Goal: Information Seeking & Learning: Compare options

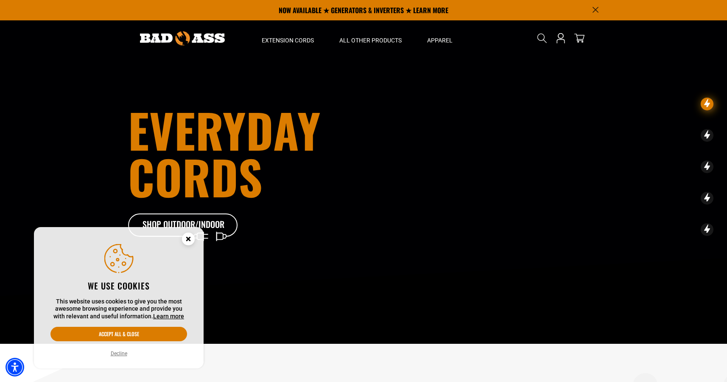
click at [188, 239] on icon "Cookie Consent" at bounding box center [188, 238] width 3 height 3
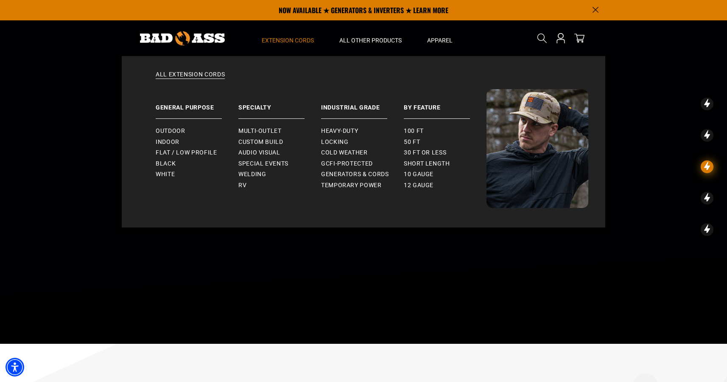
click at [291, 42] on span "Extension Cords" at bounding box center [288, 40] width 52 height 8
click at [341, 143] on span "Locking" at bounding box center [334, 142] width 27 height 8
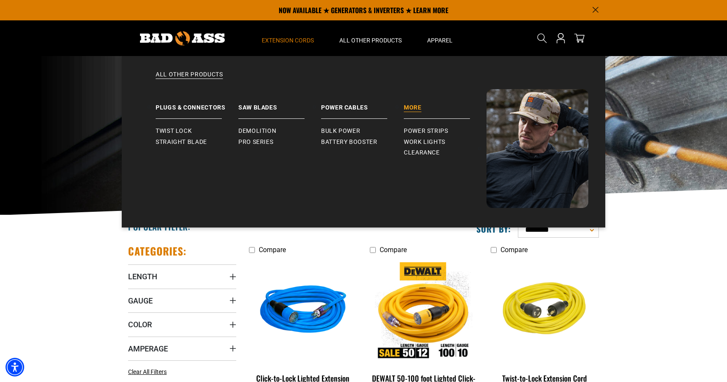
click at [420, 104] on link "More" at bounding box center [445, 104] width 83 height 30
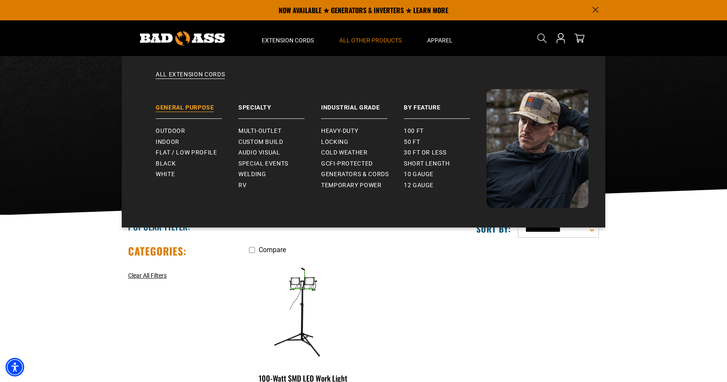
click at [185, 108] on link "General Purpose" at bounding box center [197, 104] width 83 height 30
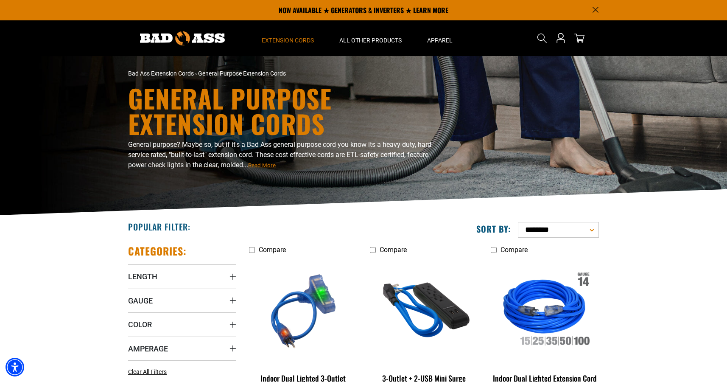
click at [193, 39] on img at bounding box center [182, 38] width 85 height 14
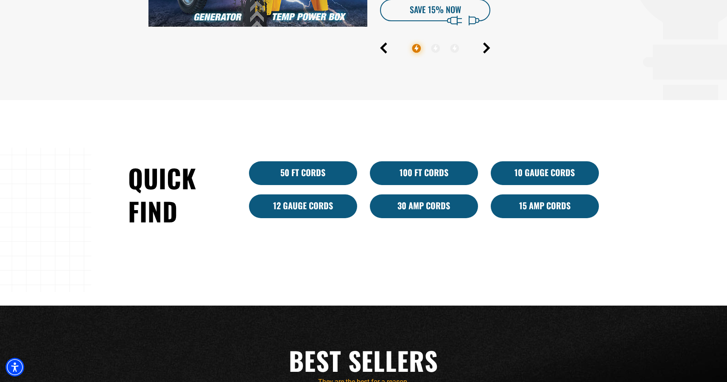
scroll to position [328, 0]
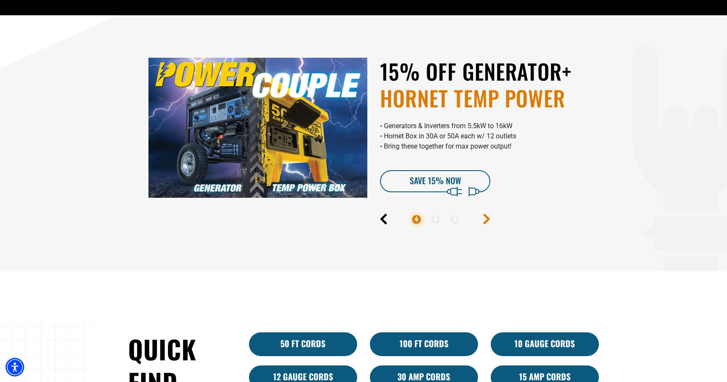
click at [485, 219] on icon "Next" at bounding box center [486, 218] width 7 height 11
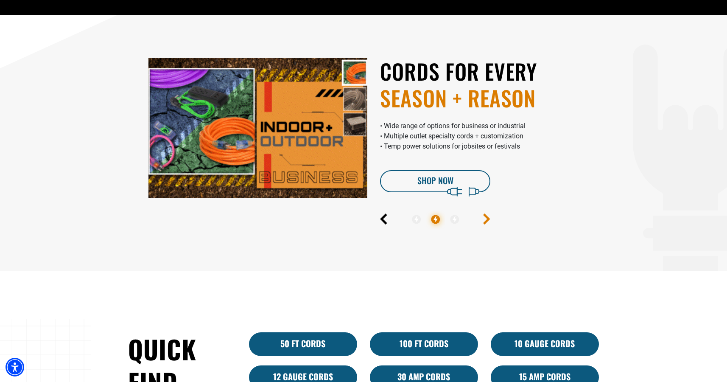
click at [485, 219] on icon "Next" at bounding box center [486, 218] width 7 height 11
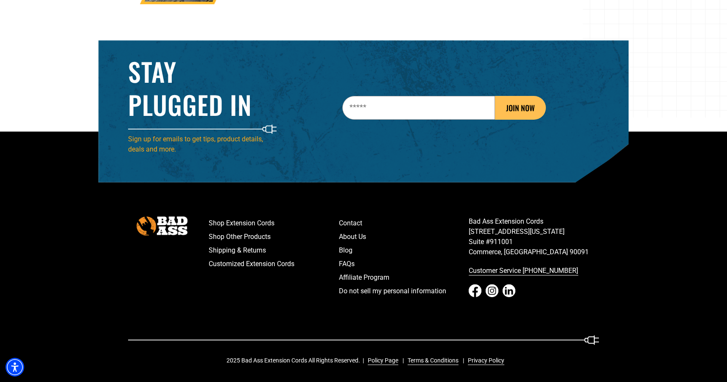
scroll to position [1340, 0]
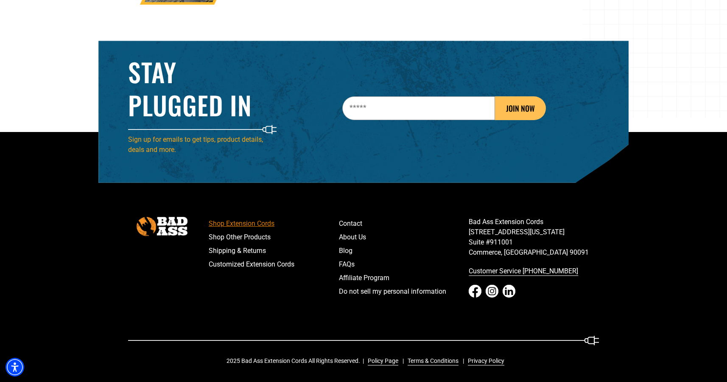
click at [253, 226] on link "Shop Extension Cords" at bounding box center [274, 224] width 130 height 14
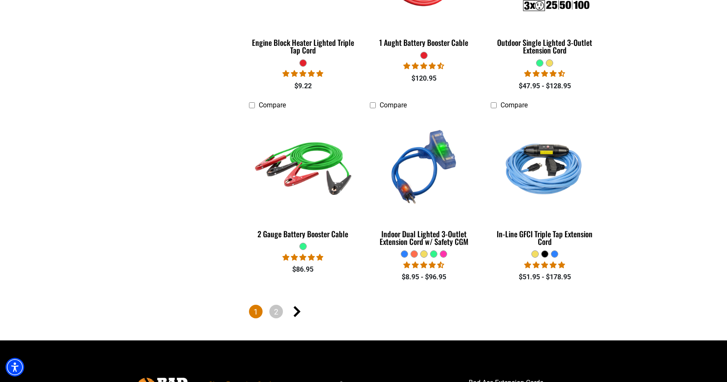
scroll to position [1905, 0]
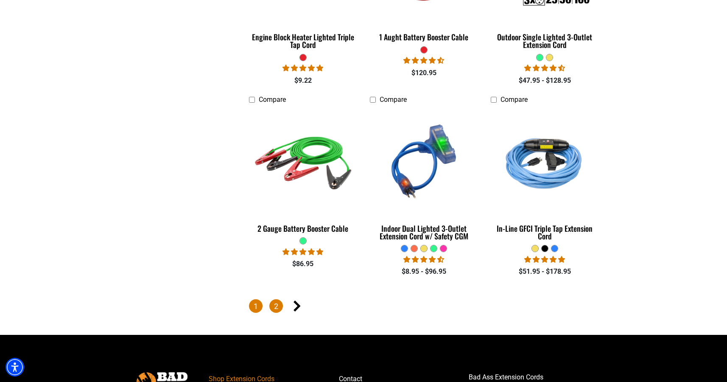
click at [276, 304] on link "2" at bounding box center [276, 306] width 14 height 14
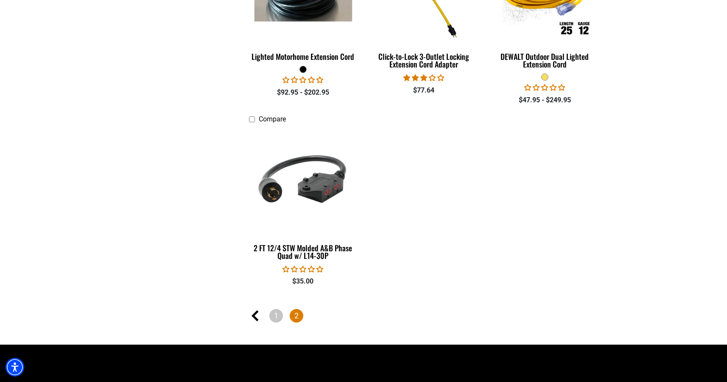
scroll to position [1278, 0]
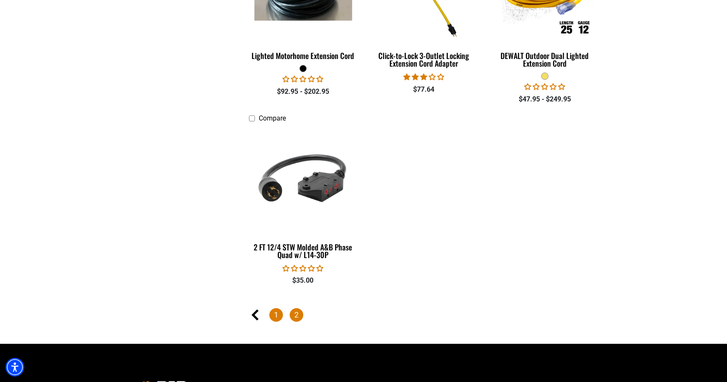
click at [274, 311] on link "1" at bounding box center [276, 315] width 14 height 14
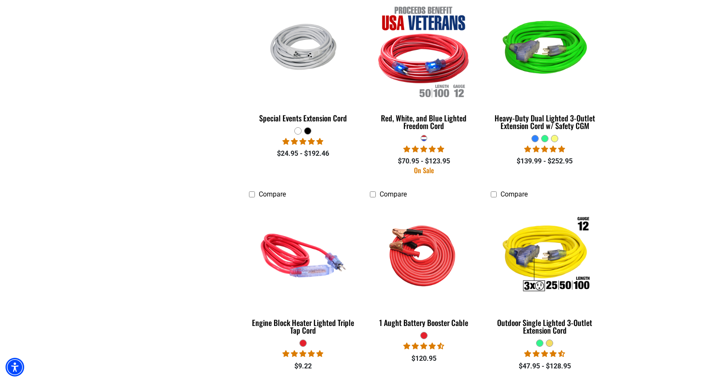
scroll to position [1621, 0]
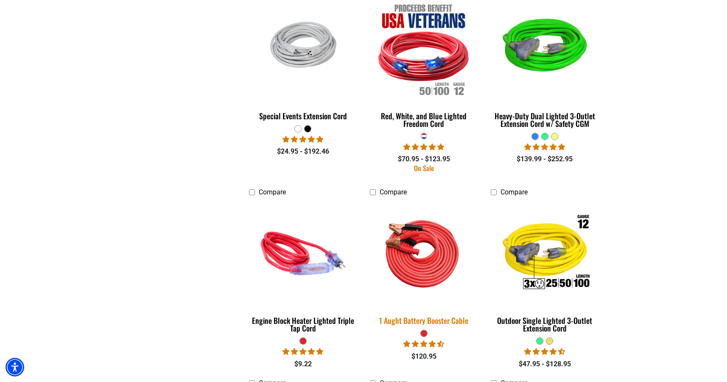
click at [431, 268] on img at bounding box center [424, 253] width 119 height 109
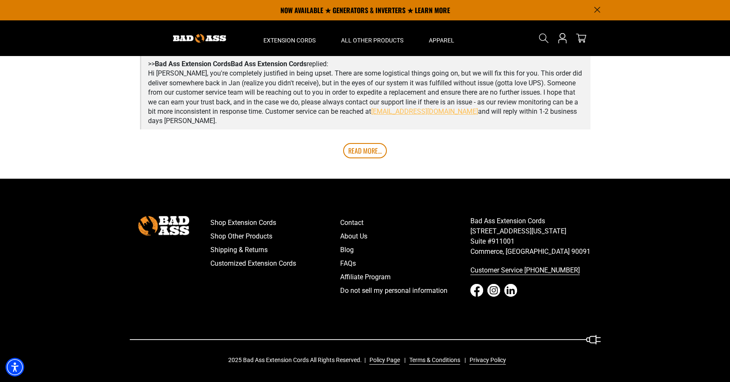
scroll to position [1841, 0]
click at [264, 238] on link "Shop Other Products" at bounding box center [275, 237] width 130 height 14
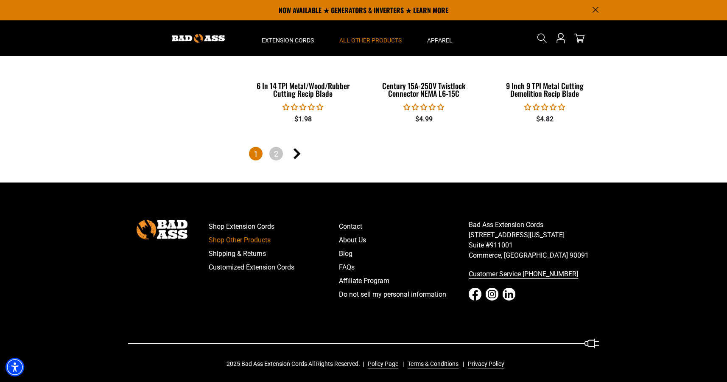
scroll to position [1935, 0]
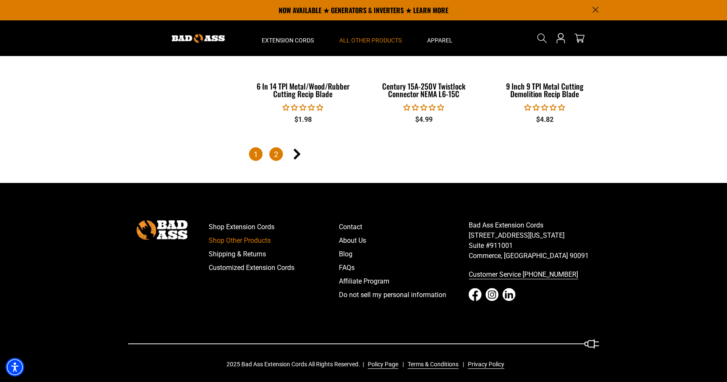
click at [276, 156] on link "2" at bounding box center [276, 154] width 14 height 14
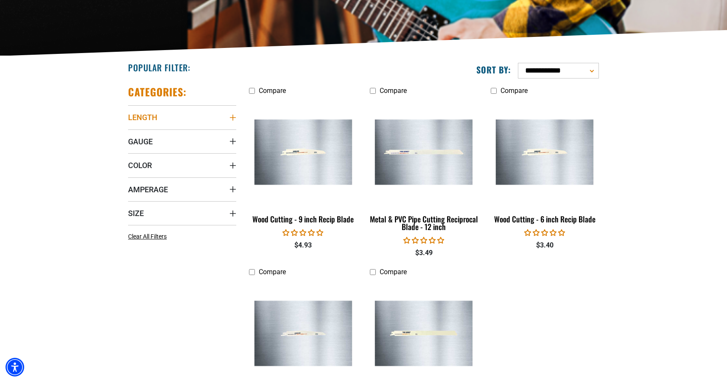
scroll to position [160, 0]
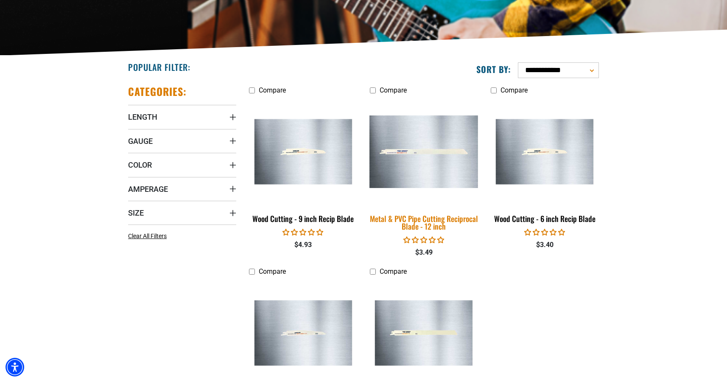
click at [419, 224] on div "Metal & PVC Pipe Cutting Reciprocal Blade - 12 inch" at bounding box center [424, 222] width 108 height 15
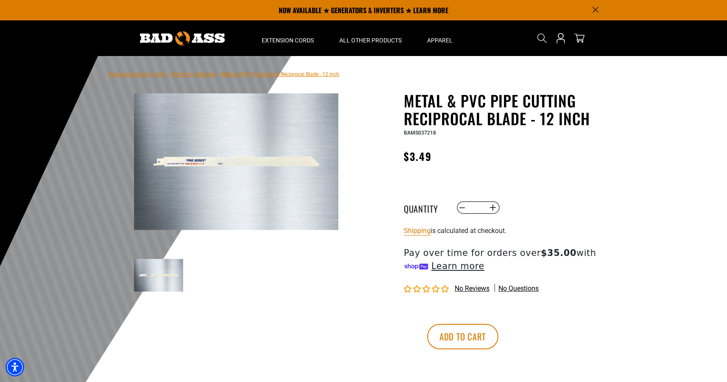
click at [203, 170] on img at bounding box center [236, 161] width 205 height 136
click at [191, 42] on img at bounding box center [182, 38] width 85 height 14
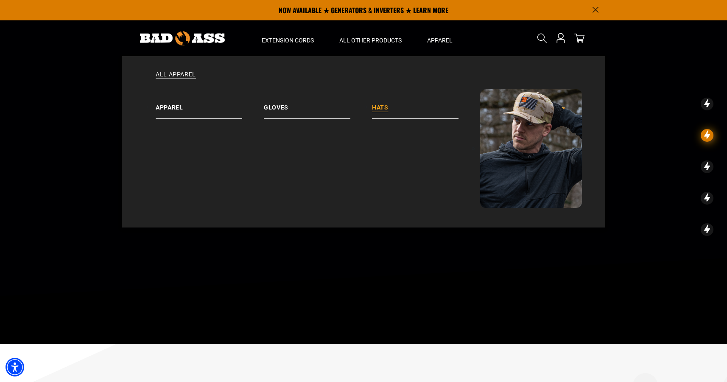
click at [387, 114] on link "Hats" at bounding box center [426, 104] width 108 height 30
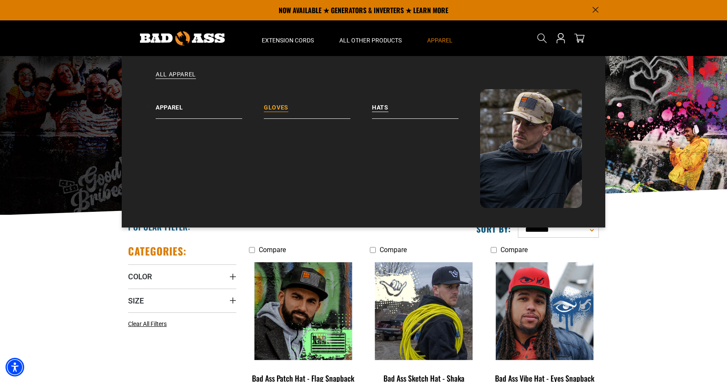
click at [275, 111] on link "Gloves" at bounding box center [318, 104] width 108 height 30
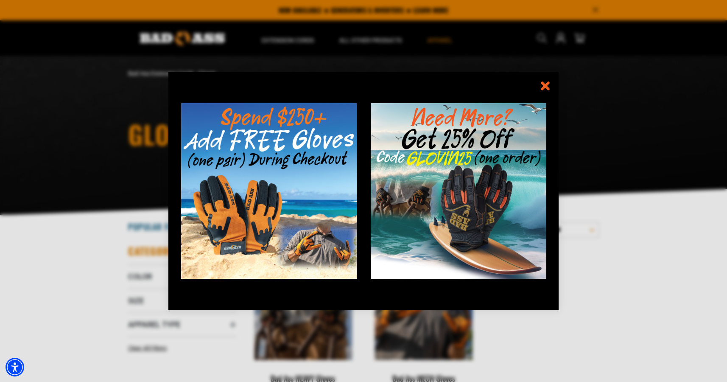
click at [544, 86] on icon "information" at bounding box center [545, 86] width 6 height 6
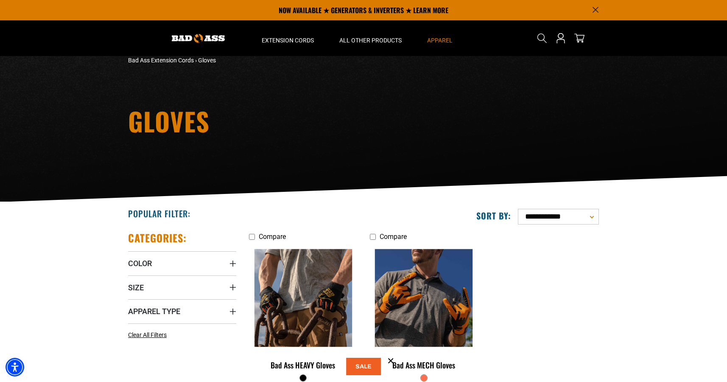
scroll to position [12, 0]
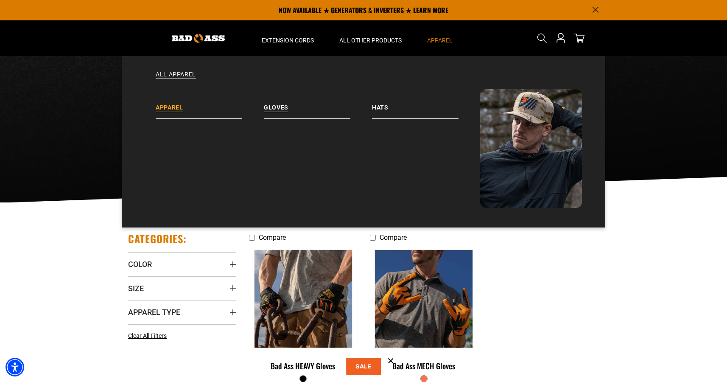
click at [186, 106] on link "Apparel" at bounding box center [210, 104] width 108 height 30
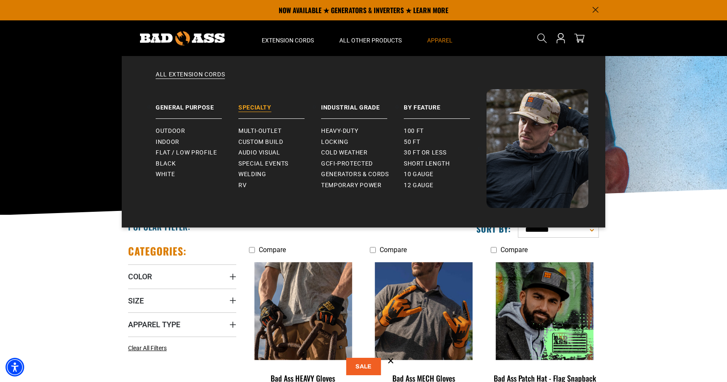
click at [260, 103] on link "Specialty" at bounding box center [279, 104] width 83 height 30
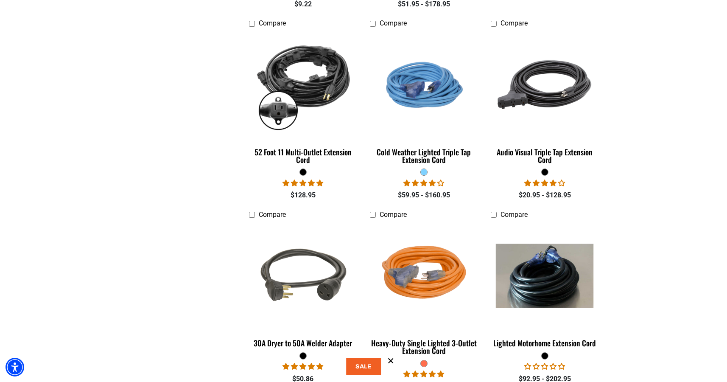
scroll to position [1344, 0]
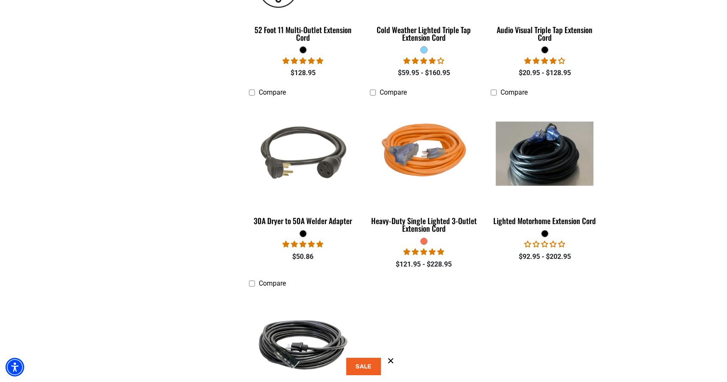
click at [311, 345] on img at bounding box center [303, 344] width 119 height 73
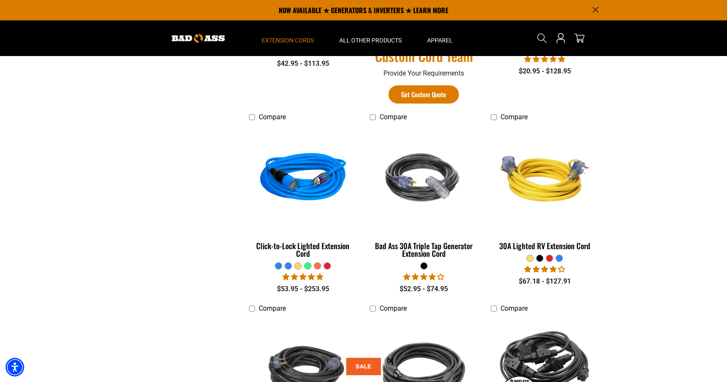
scroll to position [555, 0]
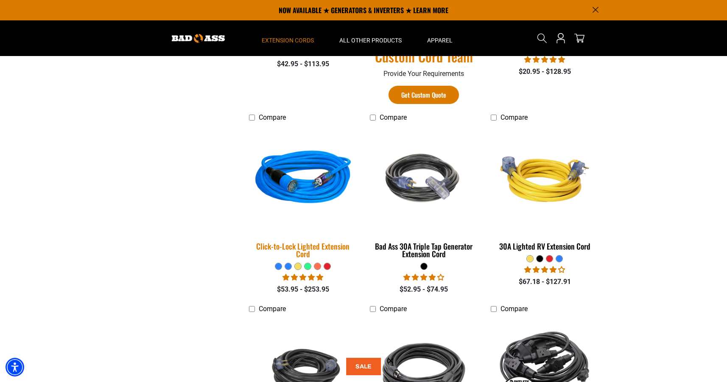
click at [319, 248] on div "Click-to-Lock Lighted Extension Cord" at bounding box center [303, 249] width 108 height 15
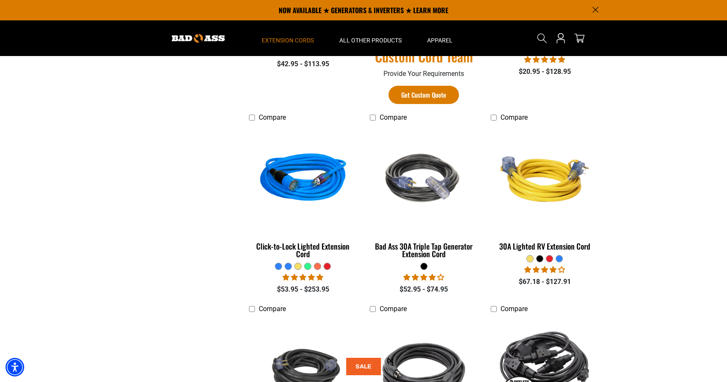
scroll to position [550, 0]
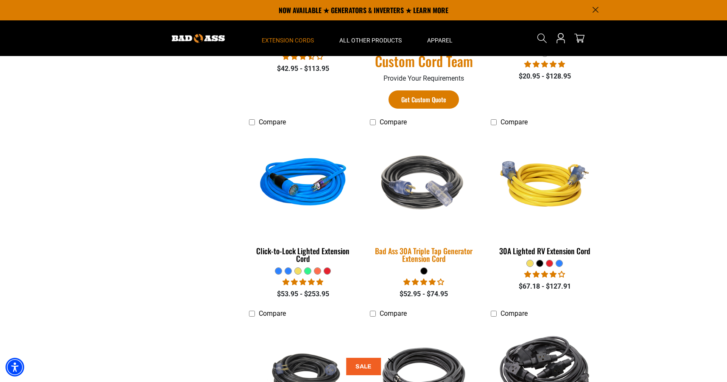
click at [415, 252] on div "Bad Ass 30A Triple Tap Generator Extension Cord" at bounding box center [424, 254] width 108 height 15
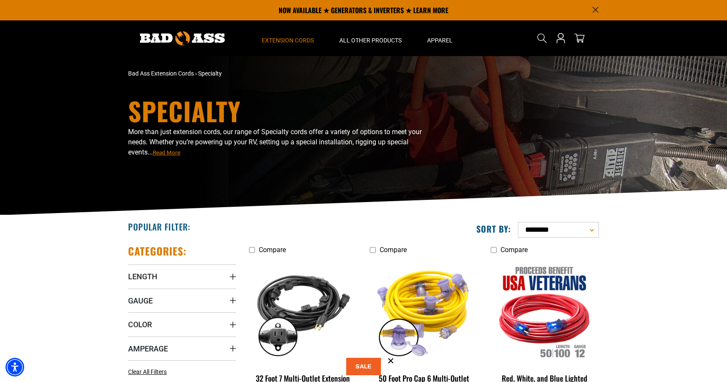
scroll to position [0, 0]
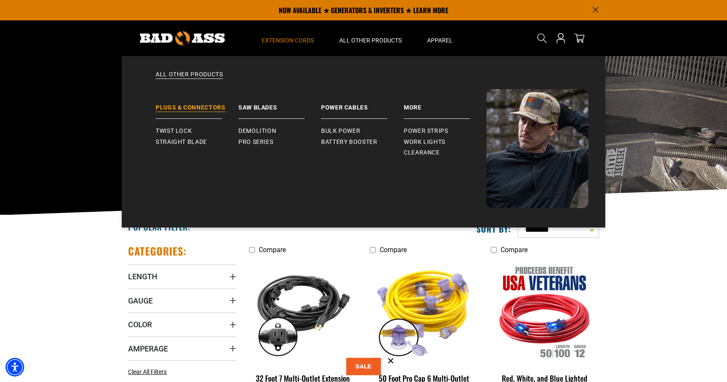
click at [185, 106] on link "Plugs & Connectors" at bounding box center [197, 104] width 83 height 30
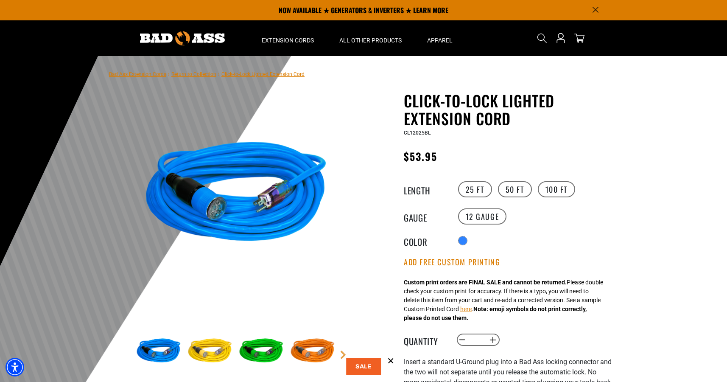
click at [225, 353] on img at bounding box center [209, 351] width 49 height 49
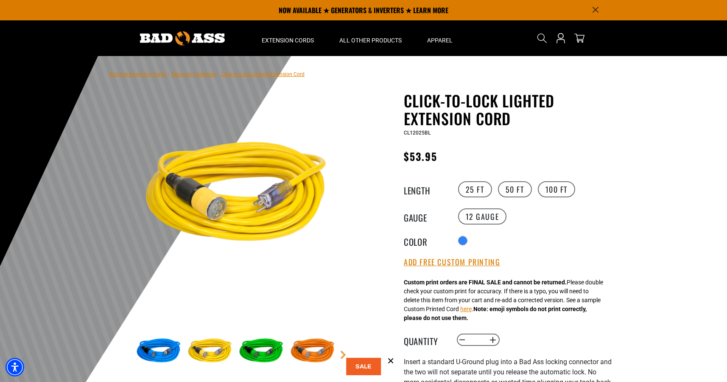
click at [258, 364] on img at bounding box center [261, 351] width 49 height 49
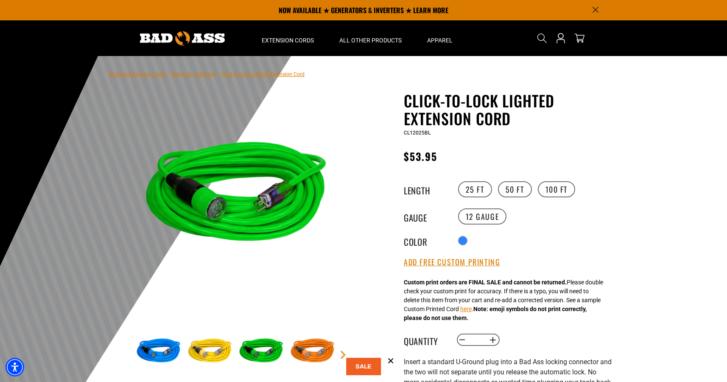
click at [319, 355] on img at bounding box center [312, 351] width 49 height 49
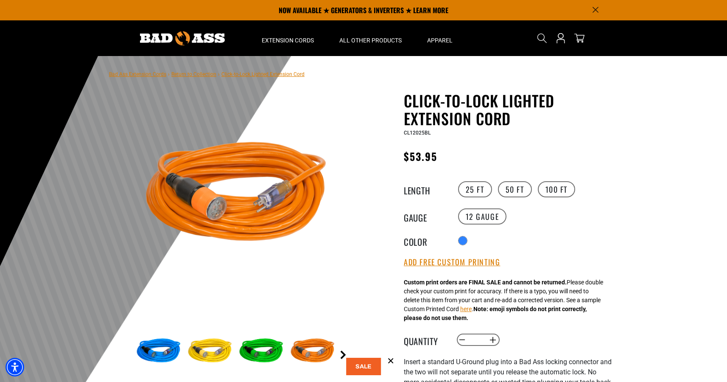
click at [340, 351] on link "Next" at bounding box center [343, 355] width 8 height 8
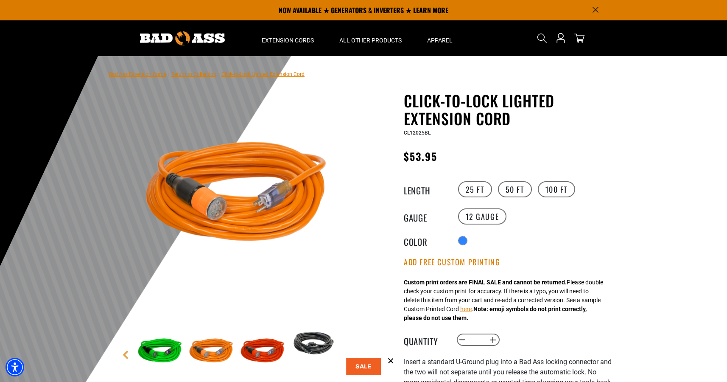
click at [312, 345] on img at bounding box center [313, 343] width 49 height 33
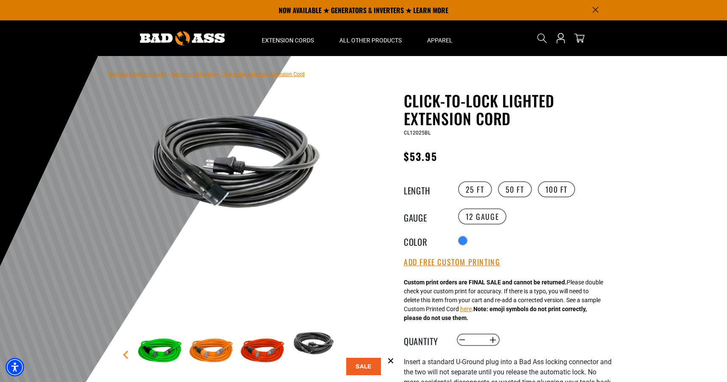
click at [274, 353] on img at bounding box center [262, 351] width 49 height 49
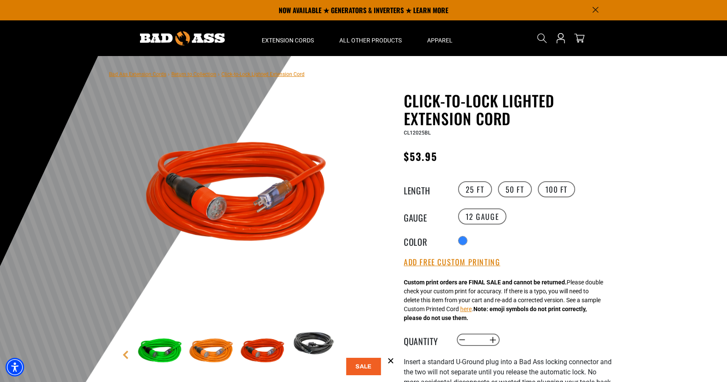
click at [323, 341] on img at bounding box center [313, 343] width 49 height 33
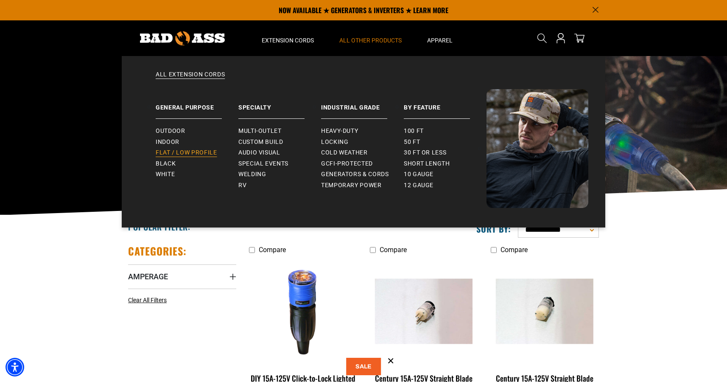
click at [179, 150] on span "Flat / Low Profile" at bounding box center [187, 153] width 62 height 8
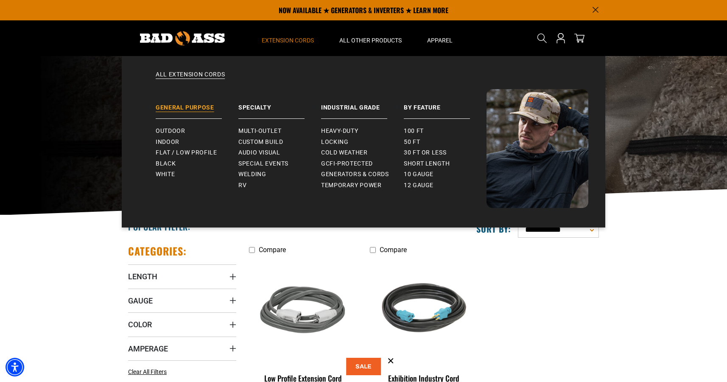
click at [177, 106] on link "General Purpose" at bounding box center [197, 104] width 83 height 30
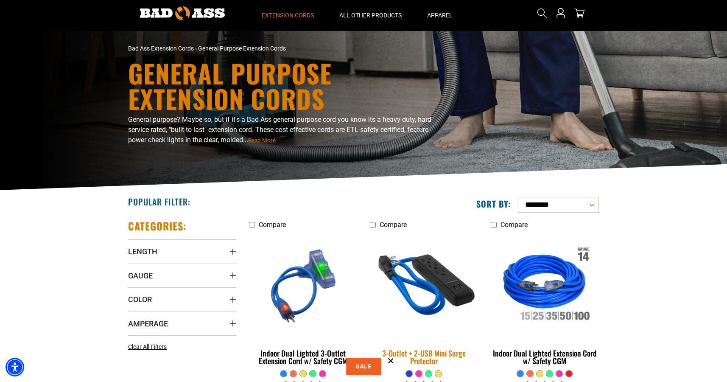
scroll to position [25, 0]
click at [432, 349] on div "3-Outlet + 2-USB Mini Surge Protector" at bounding box center [424, 356] width 108 height 15
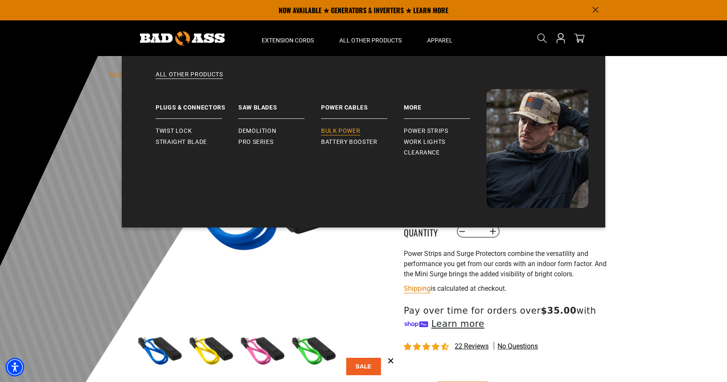
click at [346, 132] on span "Bulk Power" at bounding box center [340, 131] width 39 height 8
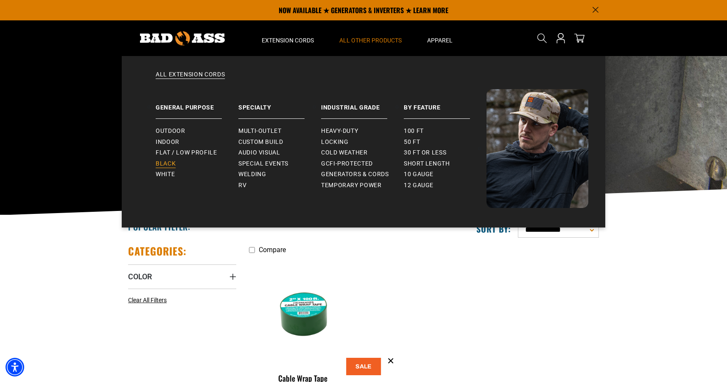
click at [183, 163] on link "Black" at bounding box center [197, 163] width 83 height 11
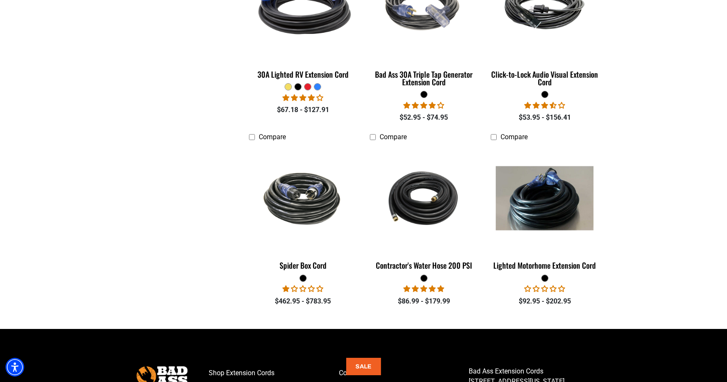
scroll to position [1069, 0]
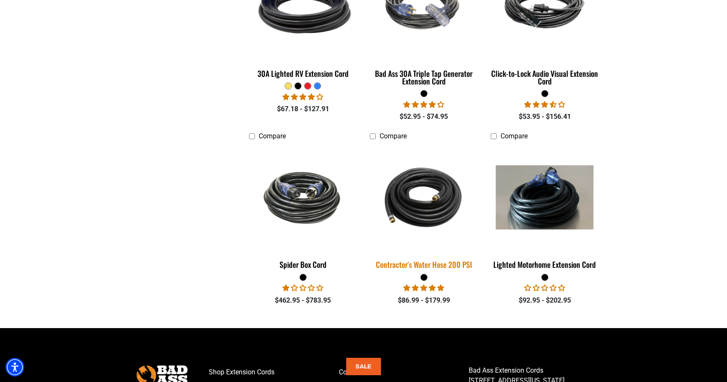
click at [407, 266] on div "Contractor's Water Hose 200 PSI" at bounding box center [424, 265] width 108 height 8
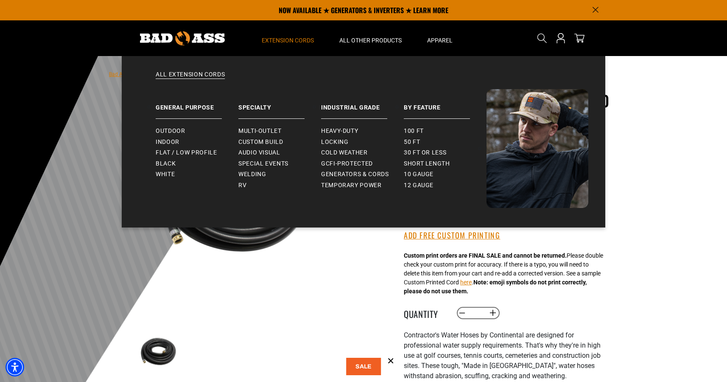
click at [294, 25] on summary "Extension Cords" at bounding box center [288, 38] width 78 height 36
click at [286, 41] on span "Extension Cords" at bounding box center [288, 40] width 52 height 8
click at [342, 113] on link "Industrial Grade" at bounding box center [362, 104] width 83 height 30
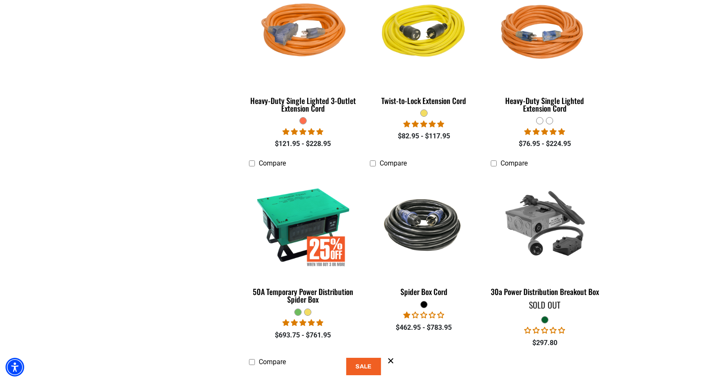
scroll to position [1260, 0]
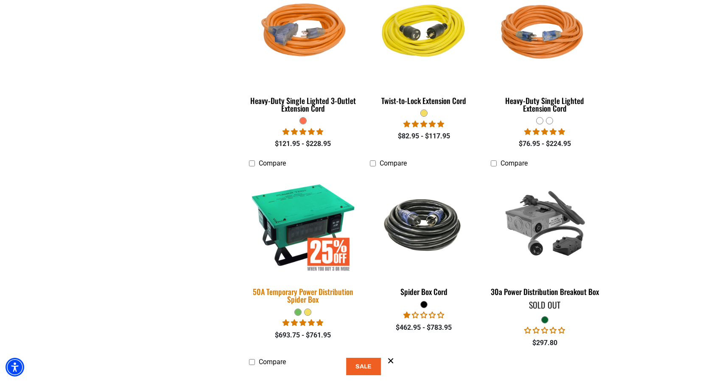
click at [308, 298] on div "50A Temporary Power Distribution Spider Box" at bounding box center [303, 295] width 108 height 15
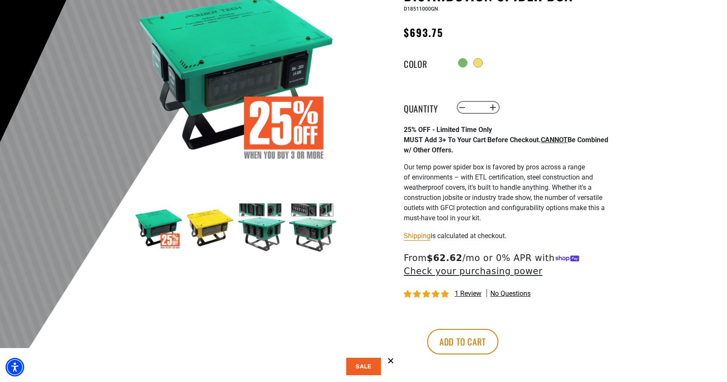
scroll to position [124, 0]
click at [210, 228] on img at bounding box center [209, 226] width 49 height 49
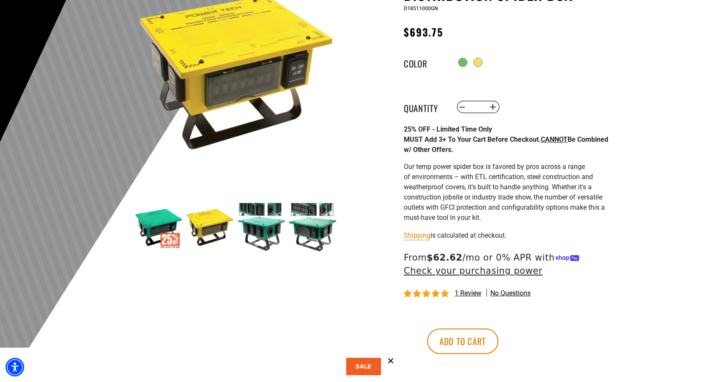
click at [266, 239] on img at bounding box center [261, 226] width 49 height 49
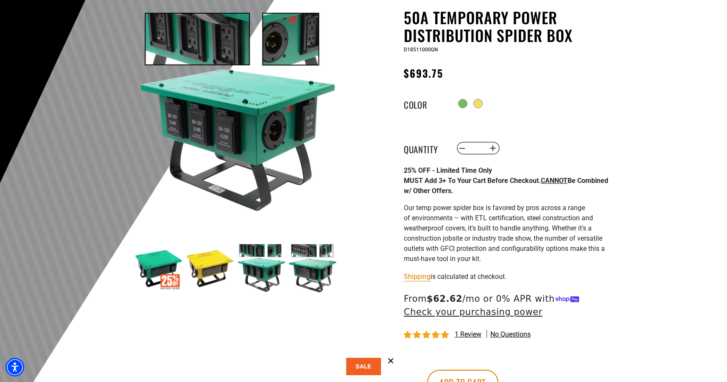
scroll to position [84, 0]
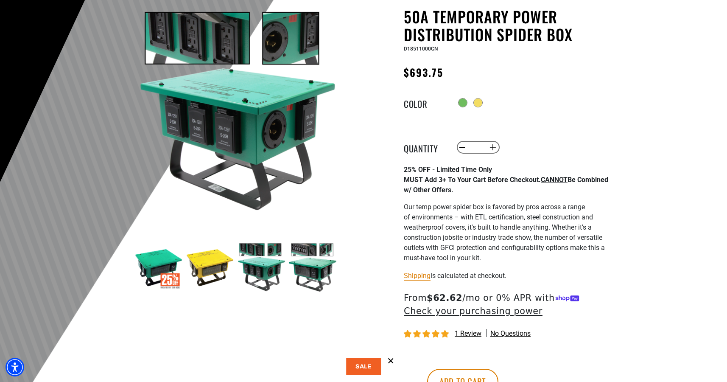
click at [322, 280] on img at bounding box center [312, 267] width 49 height 49
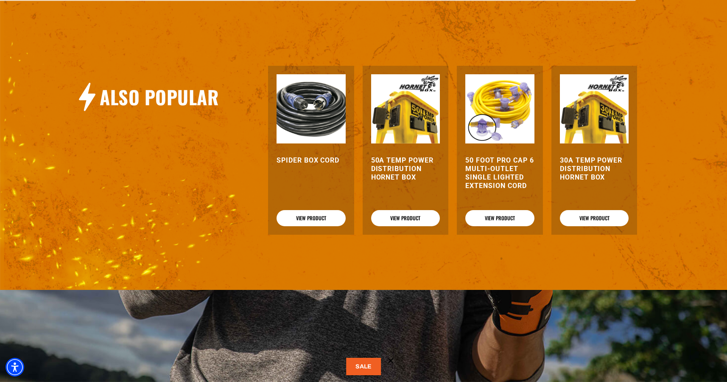
scroll to position [928, 0]
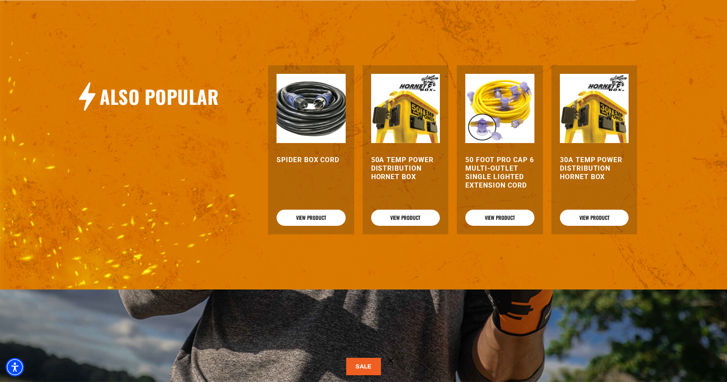
click at [405, 179] on h3 "50A Temp Power Distribution Hornet Box" at bounding box center [405, 168] width 69 height 25
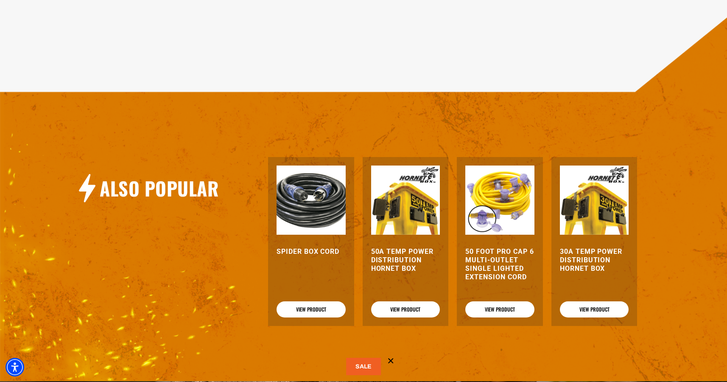
scroll to position [911, 0]
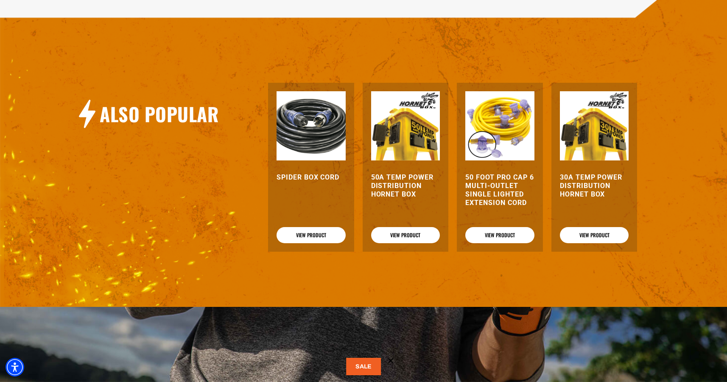
click at [414, 160] on img at bounding box center [405, 125] width 69 height 69
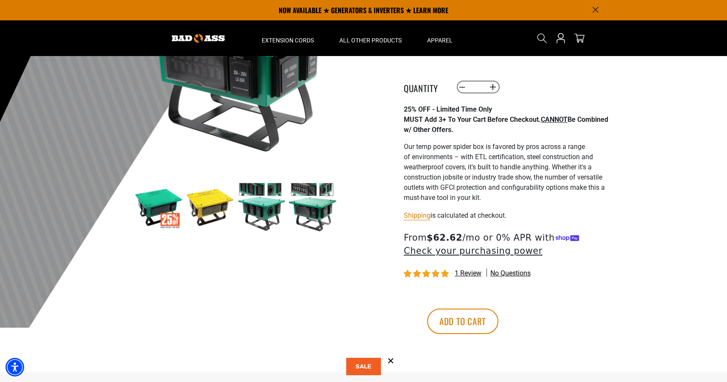
scroll to position [141, 0]
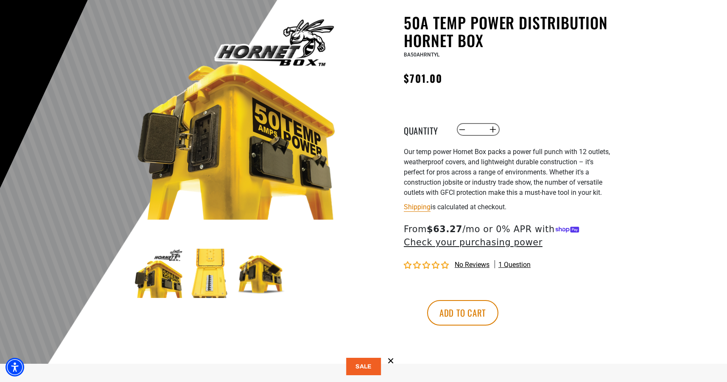
scroll to position [79, 0]
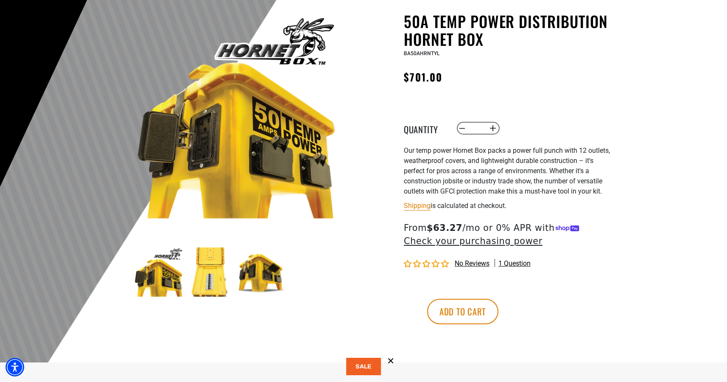
click at [208, 282] on img at bounding box center [209, 271] width 49 height 49
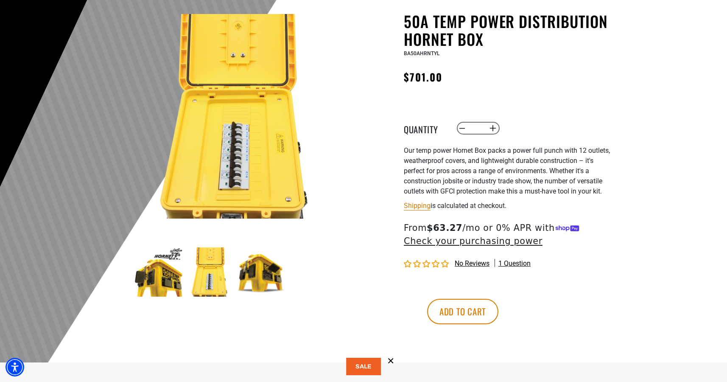
click at [150, 280] on img at bounding box center [158, 271] width 49 height 49
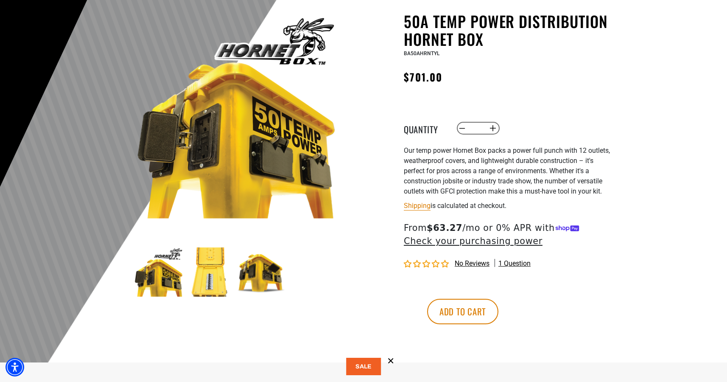
click at [269, 272] on img at bounding box center [261, 271] width 49 height 49
